Goal: Connect with others: Connect with others

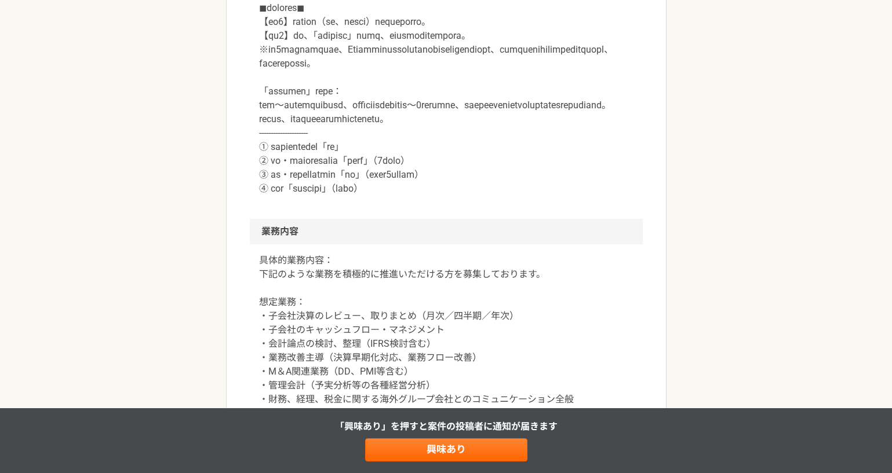
scroll to position [787, 0]
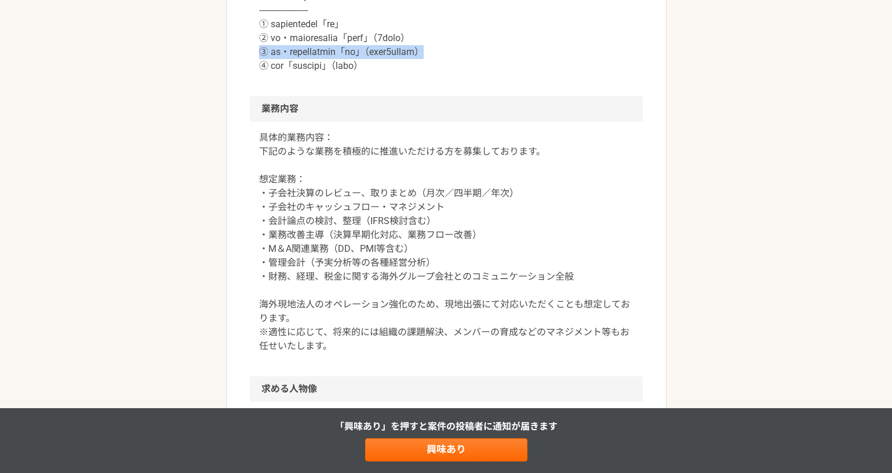
drag, startPoint x: 556, startPoint y: 166, endPoint x: 261, endPoint y: 167, distance: 295.0
copy p "③ 内容・条件により転職の可能性「あり」（半年から1年以内程度）"
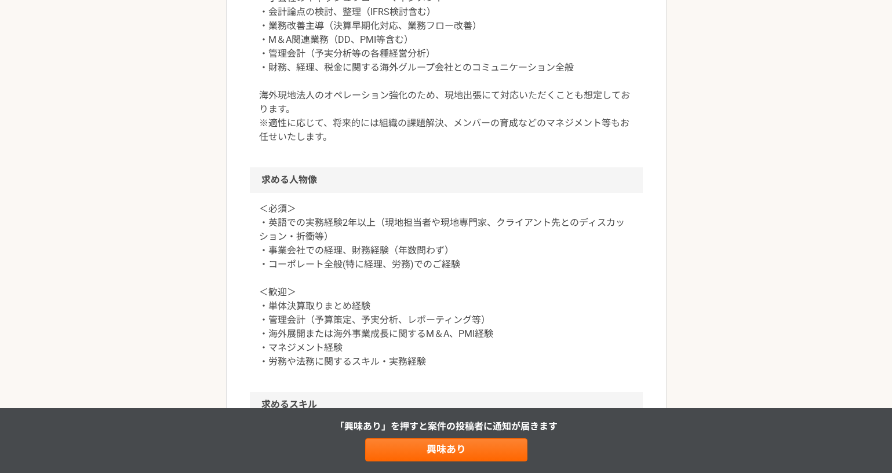
scroll to position [1043, 0]
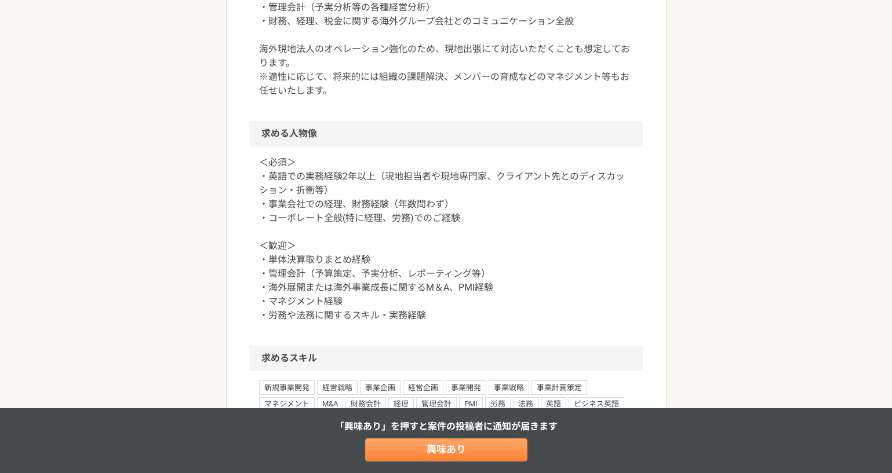
click at [437, 446] on link "興味あり" at bounding box center [446, 450] width 162 height 23
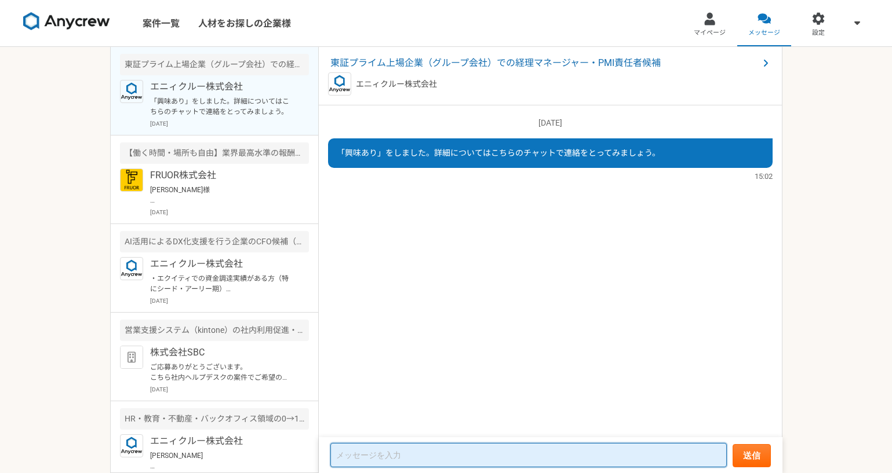
click at [380, 445] on textarea at bounding box center [528, 455] width 396 height 24
paste textarea "③ 内容・条件により転職の可能性「あり」（半年から1年以内程度）"
type textarea "③ 内容・条件により転職の可能性「あり」（半年から1年以内程度）"
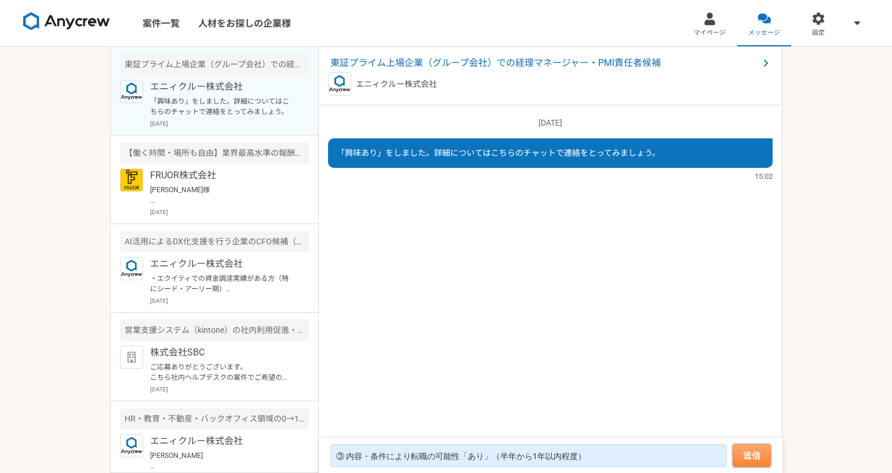
click at [743, 453] on button "送信" at bounding box center [752, 455] width 38 height 23
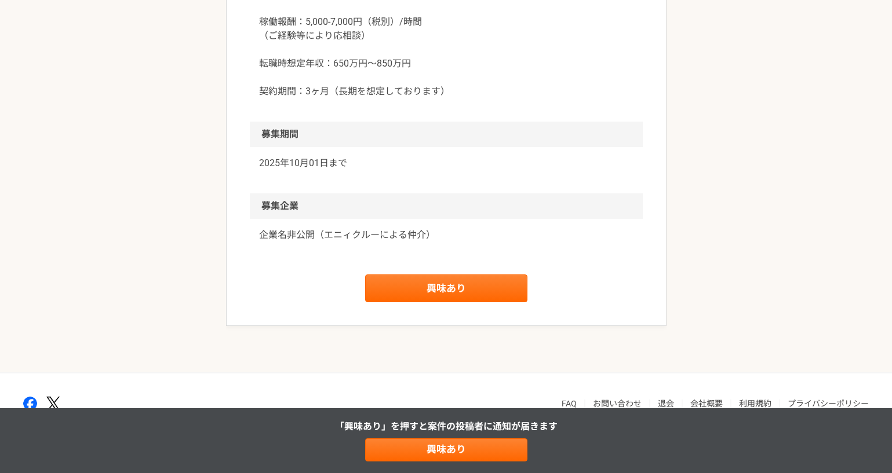
scroll to position [1678, 0]
